Goal: Understand process/instructions: Learn how to perform a task or action

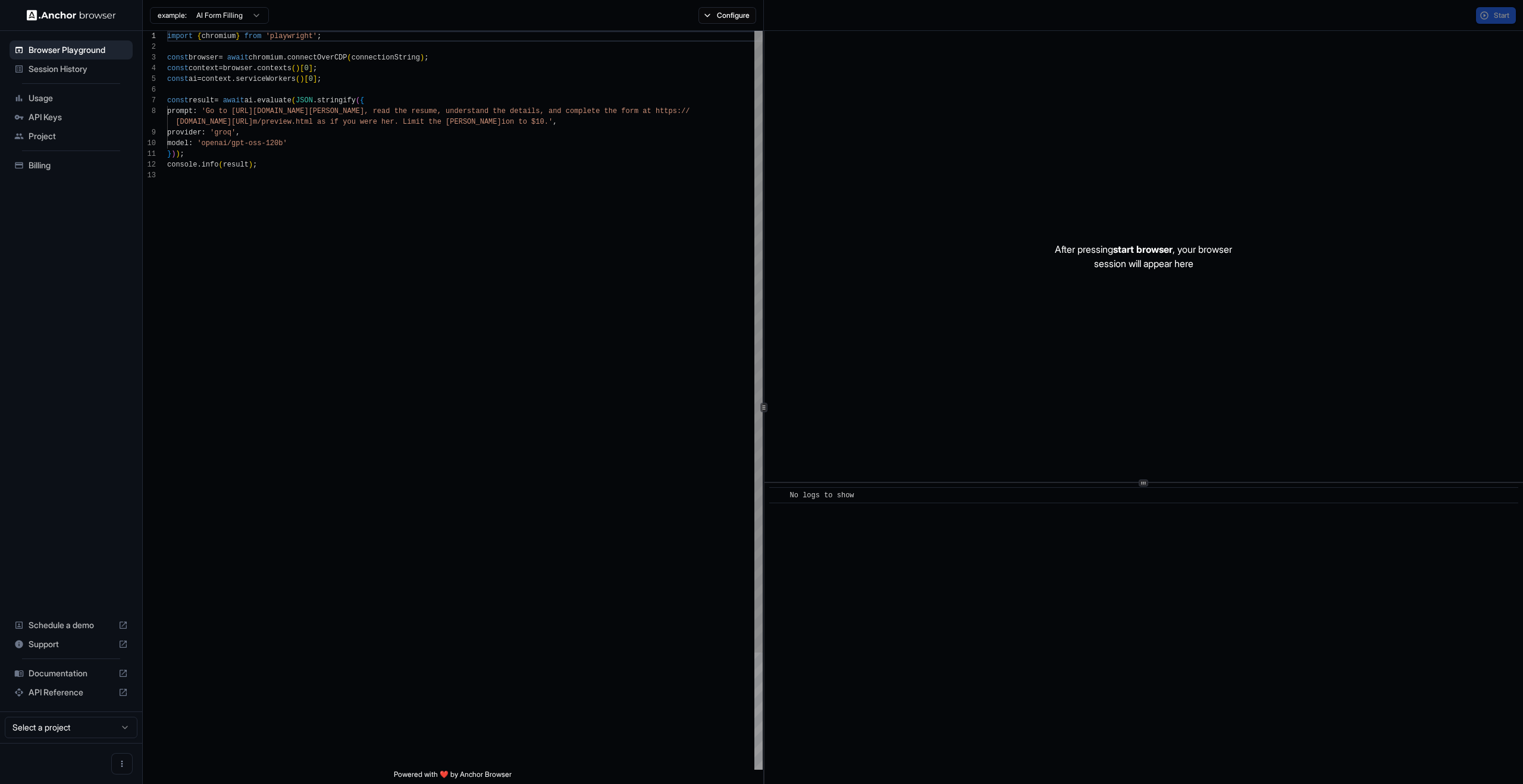
scroll to position [86, 0]
drag, startPoint x: 1271, startPoint y: 272, endPoint x: 1380, endPoint y: 411, distance: 176.6
click at [1380, 411] on div "After pressing start browser , your browser session will appear here" at bounding box center [1143, 255] width 759 height 451
click at [1376, 405] on div "After pressing start browser , your browser session will appear here" at bounding box center [1143, 255] width 759 height 451
drag, startPoint x: 1010, startPoint y: 132, endPoint x: 831, endPoint y: 59, distance: 193.3
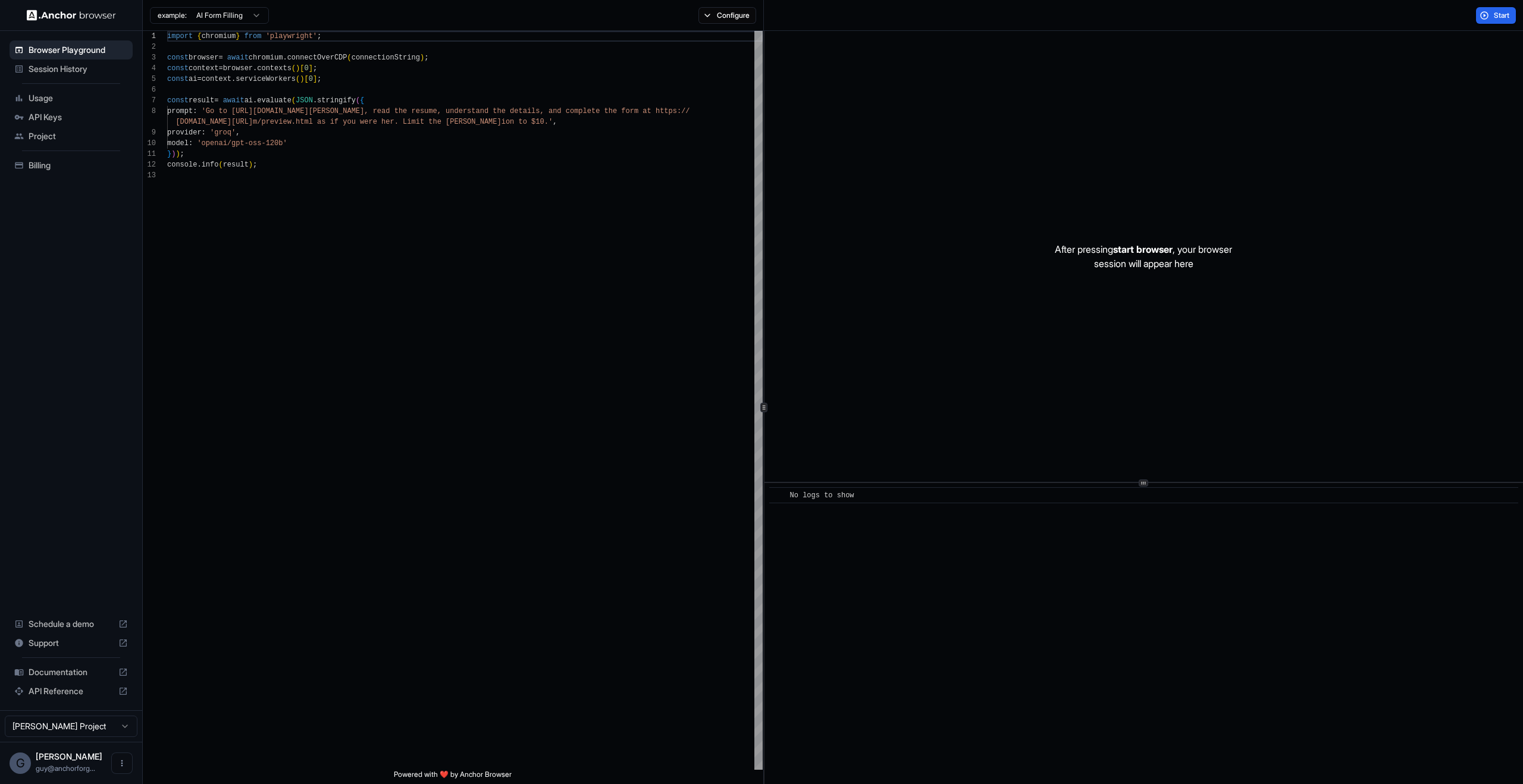
click at [1008, 131] on div "After pressing start browser , your browser session will appear here" at bounding box center [1143, 255] width 759 height 451
drag, startPoint x: 1276, startPoint y: 363, endPoint x: 814, endPoint y: 164, distance: 503.0
click at [814, 164] on div "After pressing start browser , your browser session will appear here" at bounding box center [1143, 255] width 759 height 451
drag, startPoint x: 949, startPoint y: 180, endPoint x: 1370, endPoint y: 279, distance: 432.5
click at [1370, 279] on div "After pressing start browser , your browser session will appear here" at bounding box center [1143, 255] width 759 height 451
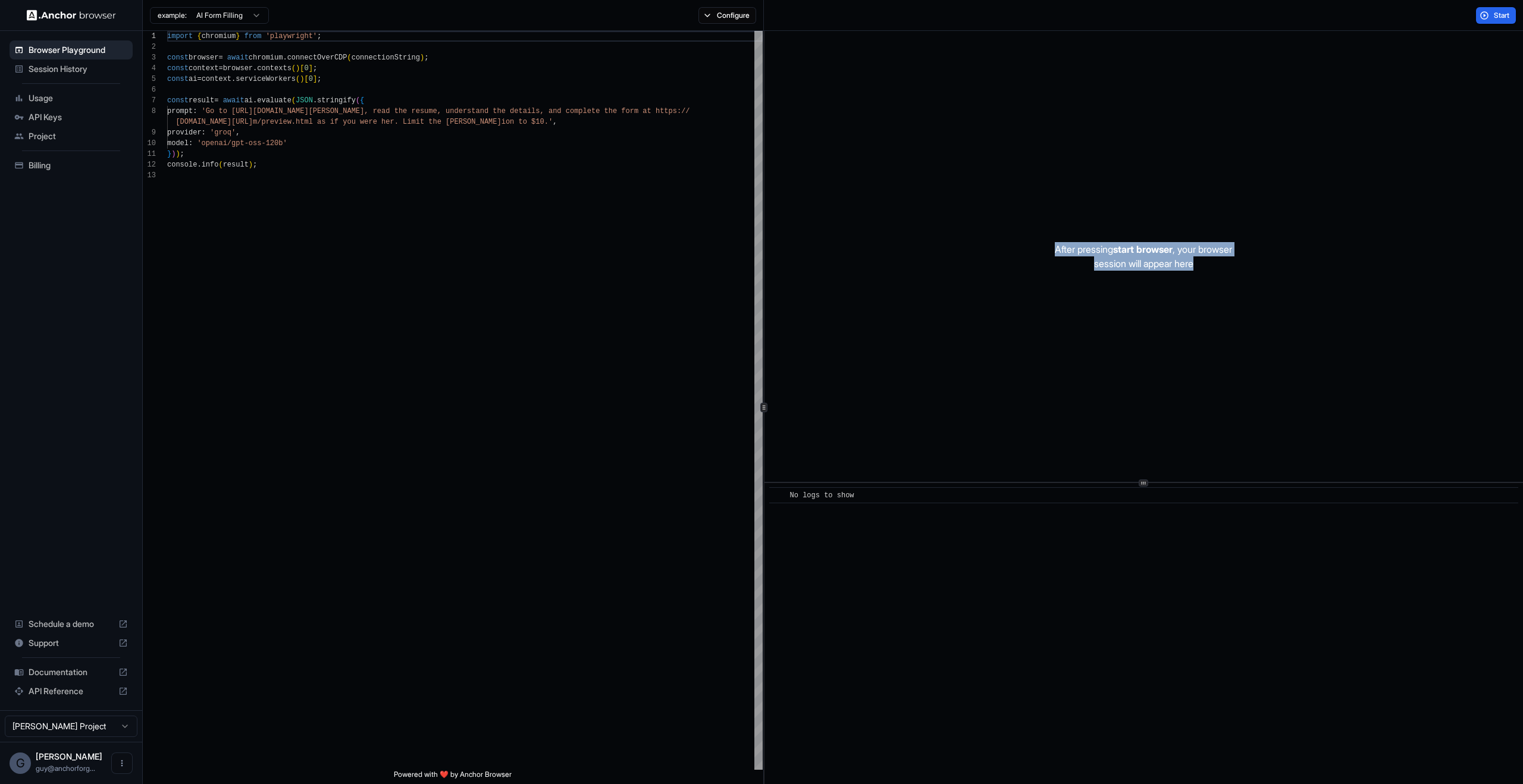
drag, startPoint x: 1369, startPoint y: 277, endPoint x: 900, endPoint y: 128, distance: 492.1
click at [900, 128] on div "After pressing start browser , your browser session will appear here" at bounding box center [1143, 255] width 759 height 451
drag, startPoint x: 903, startPoint y: 120, endPoint x: 1271, endPoint y: 317, distance: 417.4
click at [1271, 317] on div "After pressing start browser , your browser session will appear here" at bounding box center [1143, 255] width 759 height 451
drag, startPoint x: 1080, startPoint y: 241, endPoint x: 638, endPoint y: 129, distance: 456.0
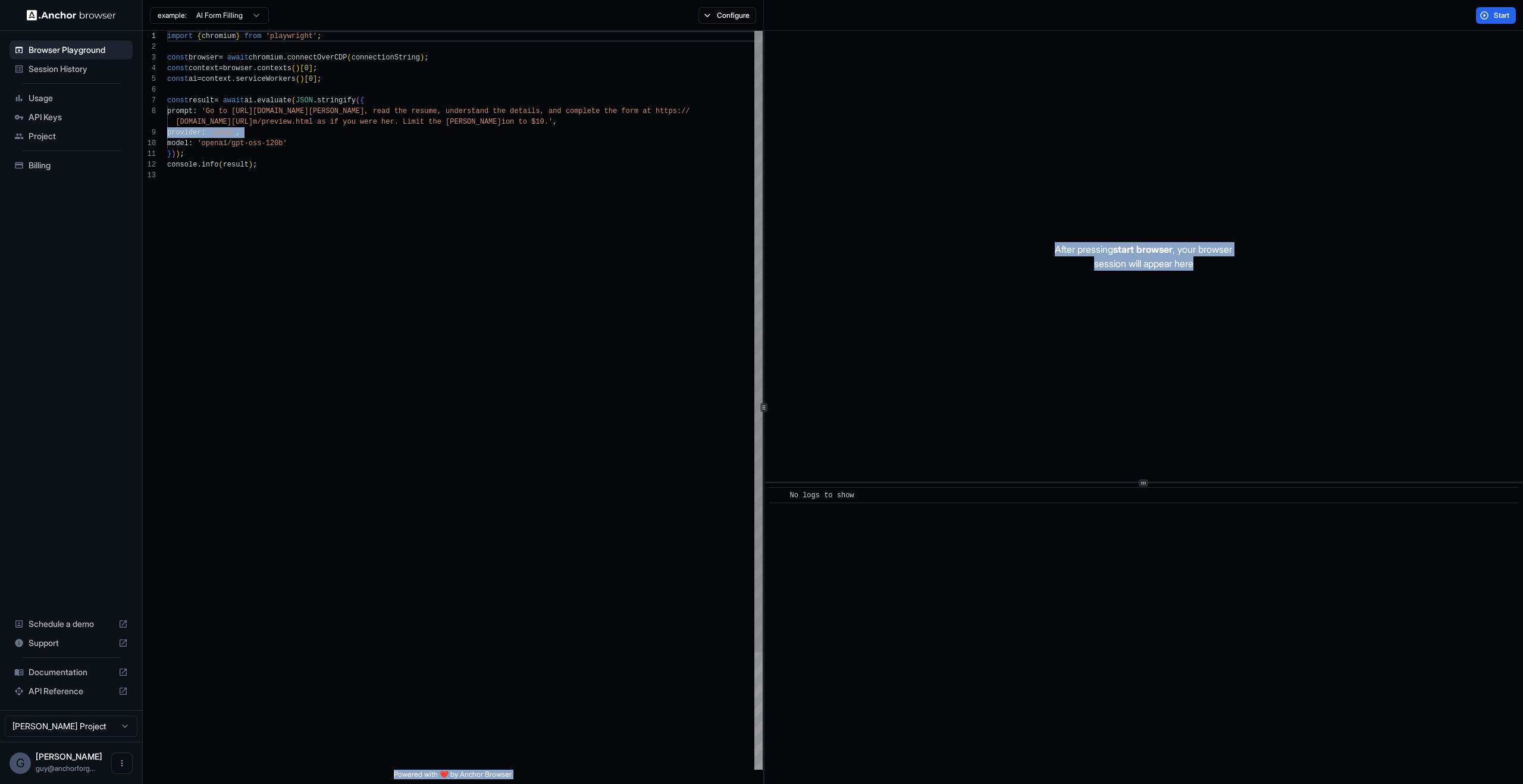
click at [652, 131] on div "1 2 3 4 5 6 7 8 9 10 11 12 13 import { chromium } from 'playwright' ; const bro…" at bounding box center [833, 406] width 1380 height 752
click at [846, 184] on div "After pressing start browser , your browser session will appear here" at bounding box center [1143, 255] width 759 height 451
drag, startPoint x: 1084, startPoint y: 205, endPoint x: 1500, endPoint y: 298, distance: 426.3
click at [1500, 298] on div "After pressing start browser , your browser session will appear here" at bounding box center [1143, 255] width 759 height 451
drag, startPoint x: 1418, startPoint y: 388, endPoint x: 888, endPoint y: 65, distance: 620.7
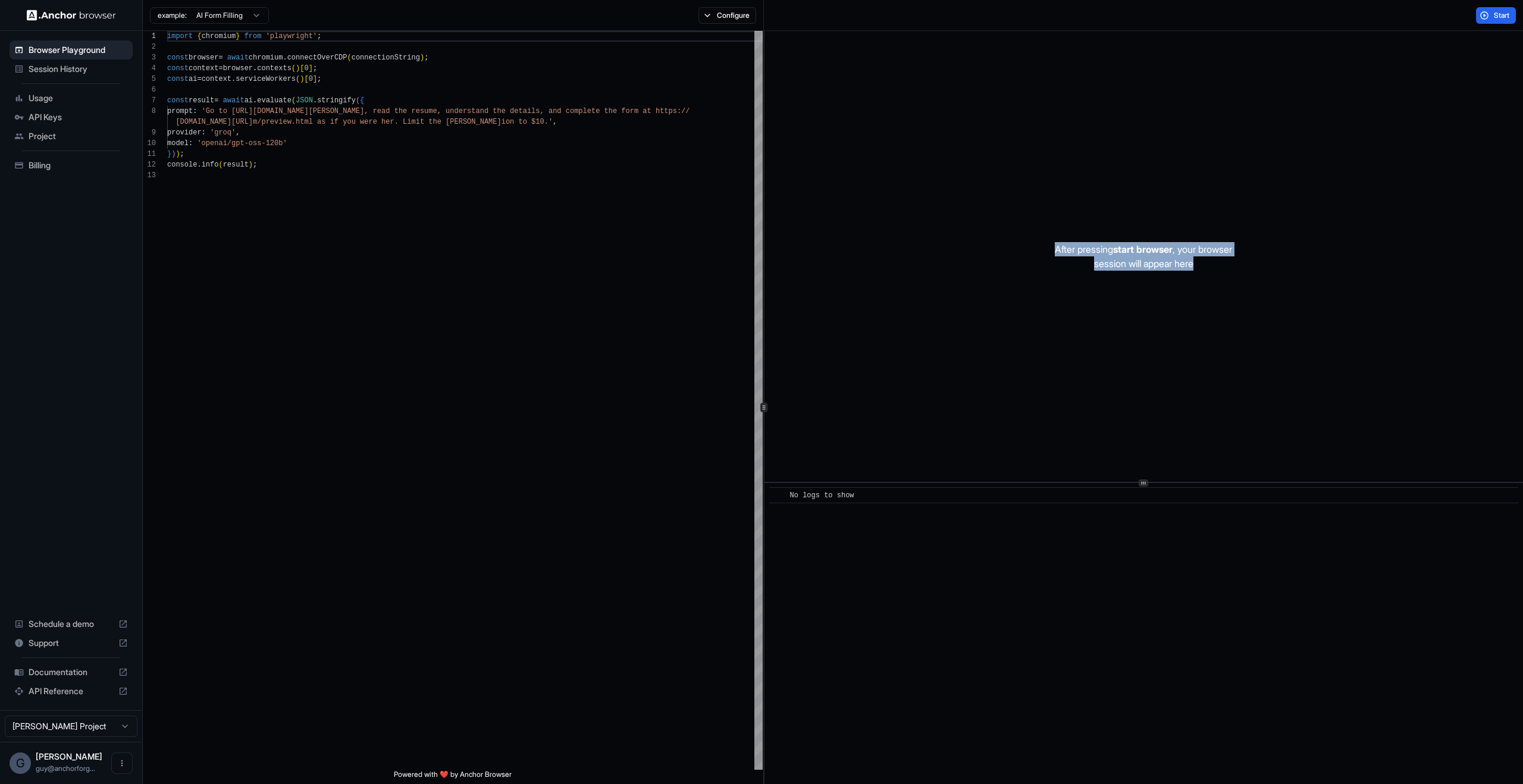
click at [888, 65] on div "After pressing start browser , your browser session will appear here" at bounding box center [1143, 255] width 759 height 451
drag, startPoint x: 888, startPoint y: 68, endPoint x: 1316, endPoint y: 402, distance: 542.9
click at [1316, 402] on div "After pressing start browser , your browser session will appear here" at bounding box center [1143, 255] width 759 height 451
click at [1087, 180] on div "After pressing start browser , your browser session will appear here" at bounding box center [1143, 255] width 759 height 451
drag, startPoint x: 1050, startPoint y: 163, endPoint x: 1361, endPoint y: 362, distance: 369.2
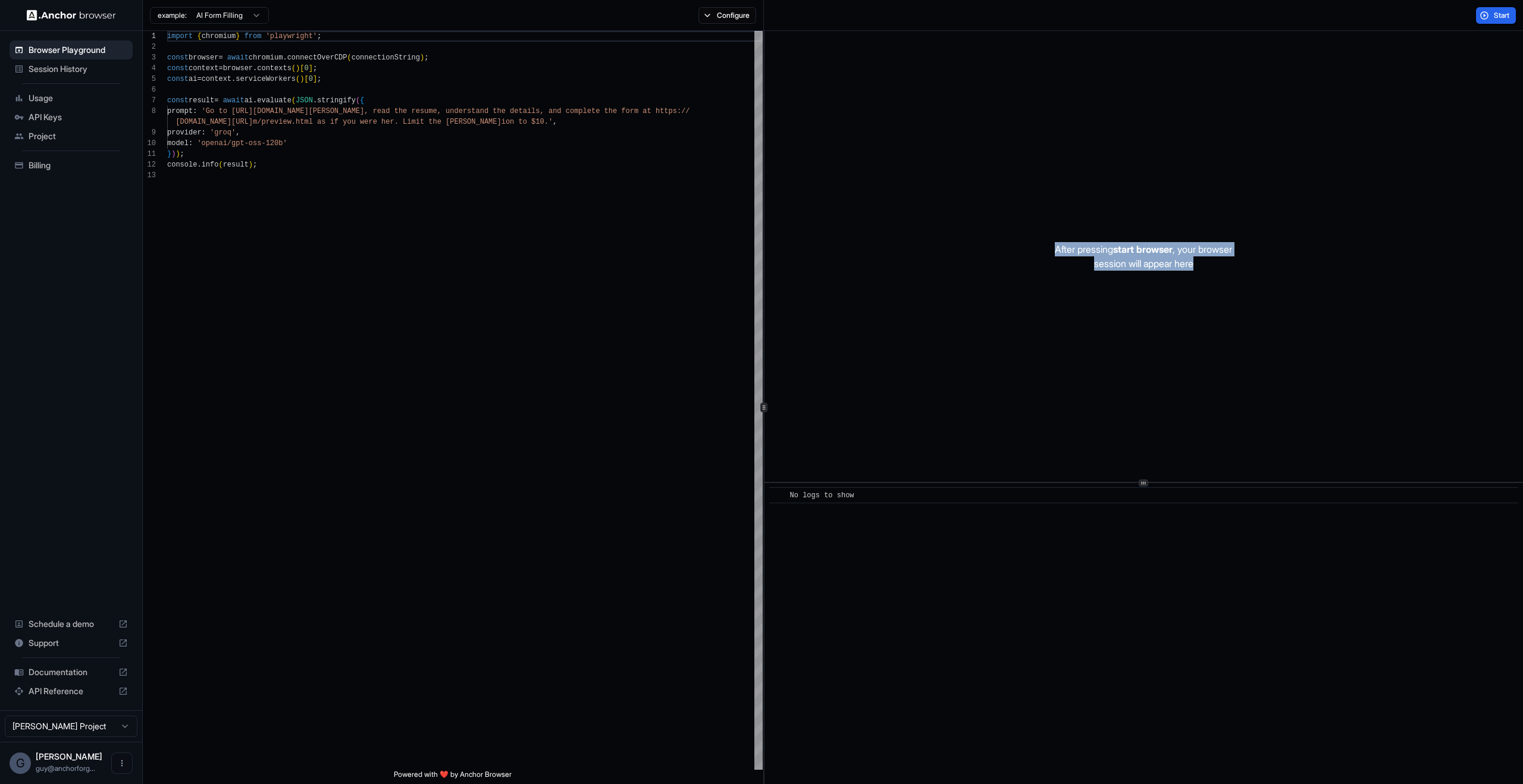
click at [1364, 365] on div "After pressing start browser , your browser session will appear here" at bounding box center [1143, 255] width 759 height 451
click at [1360, 362] on div "After pressing start browser , your browser session will appear here" at bounding box center [1143, 255] width 759 height 451
drag, startPoint x: 1287, startPoint y: 321, endPoint x: 891, endPoint y: 126, distance: 441.4
click at [891, 125] on div "After pressing start browser , your browser session will appear here" at bounding box center [1143, 255] width 759 height 451
drag, startPoint x: 1368, startPoint y: 194, endPoint x: 1015, endPoint y: 363, distance: 391.4
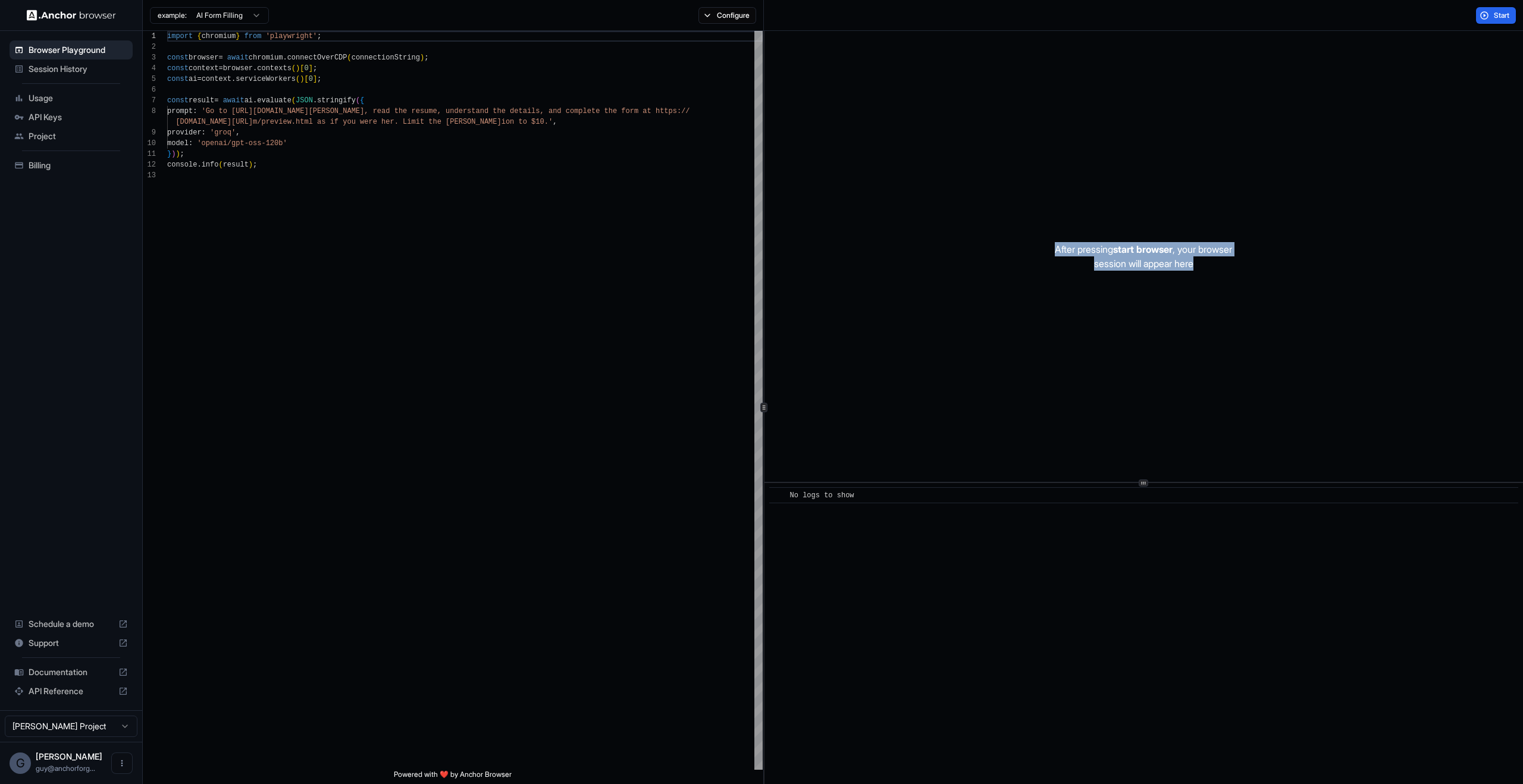
click at [1038, 361] on div "After pressing start browser , your browser session will appear here" at bounding box center [1143, 255] width 759 height 451
drag, startPoint x: 994, startPoint y: 365, endPoint x: 1232, endPoint y: 171, distance: 307.1
click at [1232, 171] on div "After pressing start browser , your browser session will appear here" at bounding box center [1143, 255] width 759 height 451
drag, startPoint x: 1213, startPoint y: 173, endPoint x: 1202, endPoint y: 172, distance: 11.0
click at [1213, 173] on div "After pressing start browser , your browser session will appear here" at bounding box center [1143, 255] width 759 height 451
